Goal: Use online tool/utility

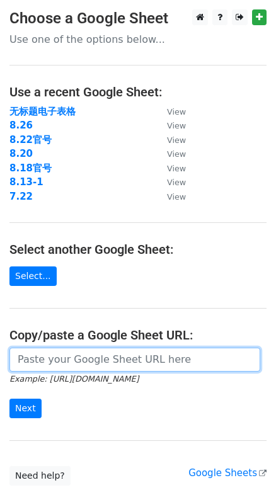
click at [45, 366] on input "url" at bounding box center [134, 360] width 251 height 24
paste input "https://docs.google.com/spreadsheets/d/1aL1PGwDDCwqnaz_1-ixWVE15p1sYM3uIrR174sf…"
type input "https://docs.google.com/spreadsheets/d/1aL1PGwDDCwqnaz_1-ixWVE15p1sYM3uIrR174sf…"
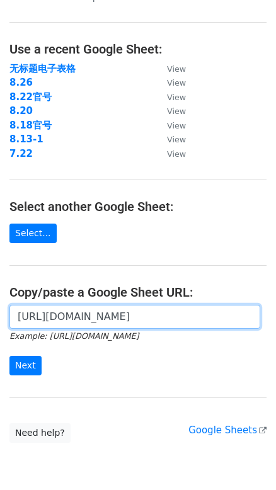
scroll to position [0, 0]
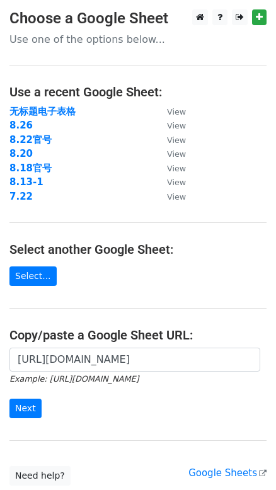
click at [129, 401] on form "https://docs.google.com/spreadsheets/d/1aL1PGwDDCwqnaz_1-ixWVE15p1sYM3uIrR174sf…" at bounding box center [137, 383] width 257 height 71
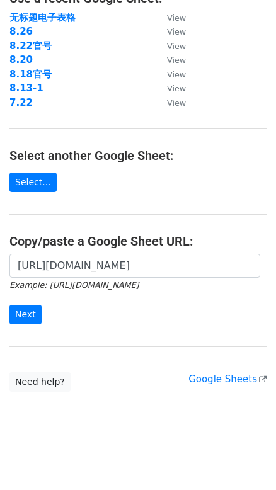
scroll to position [95, 0]
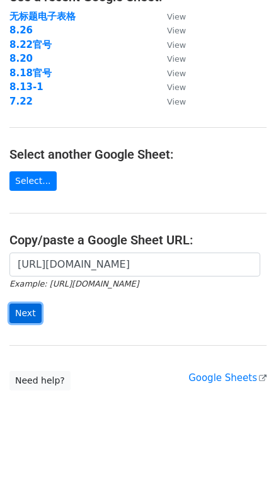
click at [29, 317] on input "Next" at bounding box center [25, 314] width 32 height 20
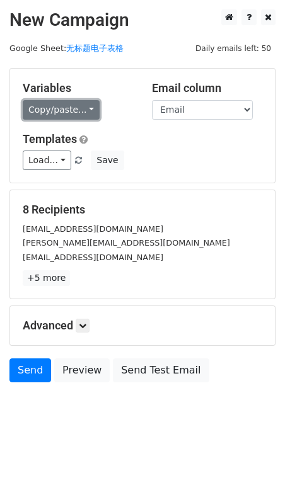
click at [90, 112] on link "Copy/paste..." at bounding box center [61, 110] width 77 height 20
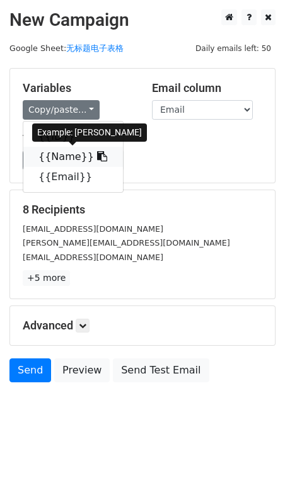
click at [63, 153] on link "{{Name}}" at bounding box center [73, 157] width 100 height 20
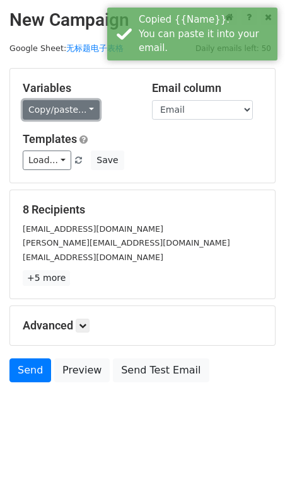
click at [88, 108] on link "Copy/paste..." at bounding box center [61, 110] width 77 height 20
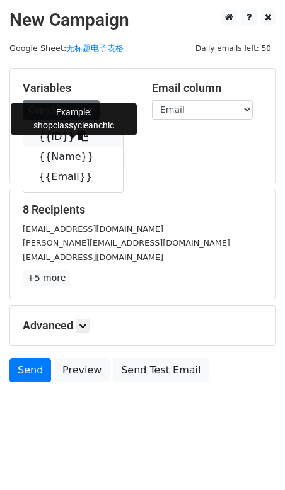
click at [54, 136] on link "{{ID}}" at bounding box center [73, 137] width 100 height 20
